Goal: Information Seeking & Learning: Learn about a topic

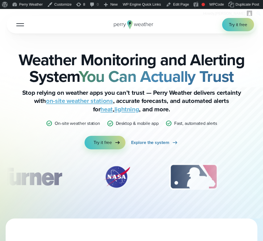
click at [18, 24] on button "Open Menu" at bounding box center [20, 24] width 13 height 13
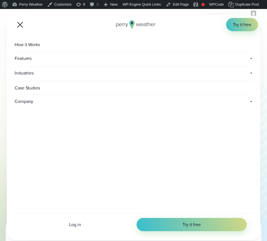
click at [33, 88] on span "Case Studies" at bounding box center [28, 87] width 29 height 13
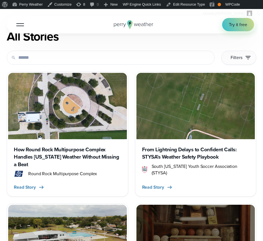
scroll to position [218, 0]
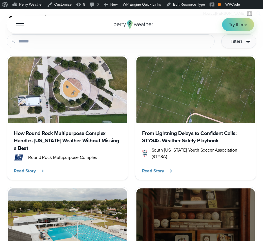
click at [176, 137] on h3 "From Lightning Delays to Confident Calls: STYSA’s Weather Safety Playbook" at bounding box center [195, 137] width 107 height 15
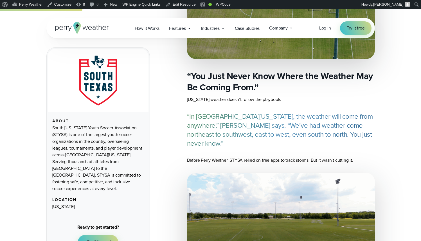
scroll to position [342, 0]
